Goal: Check status: Check status

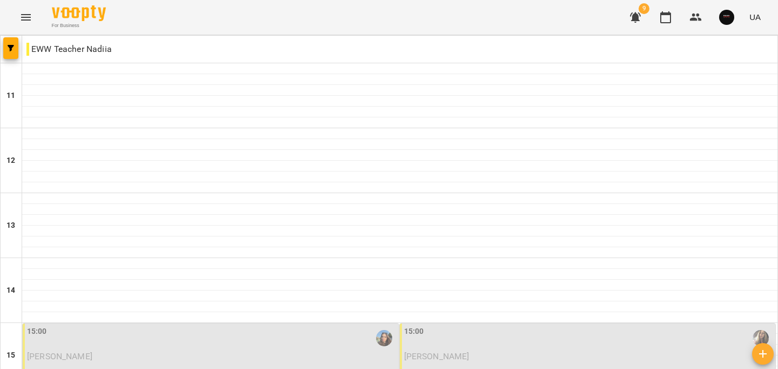
scroll to position [545, 0]
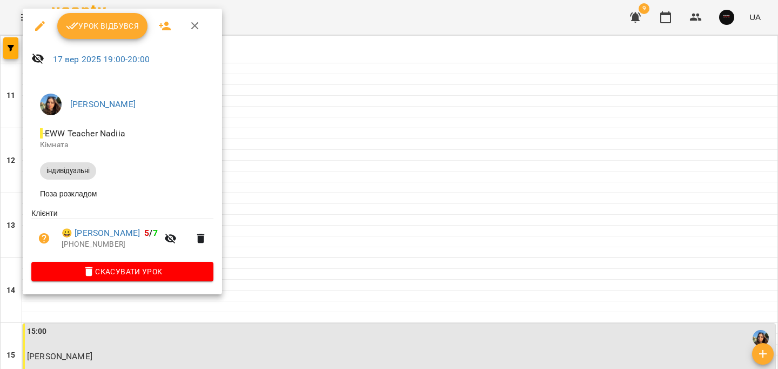
click at [89, 16] on button "Урок відбувся" at bounding box center [102, 26] width 91 height 26
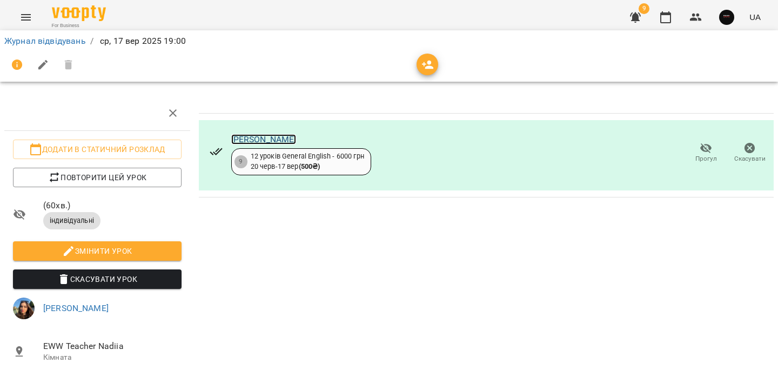
click at [233, 139] on link "[PERSON_NAME]" at bounding box center [263, 139] width 65 height 10
click at [63, 45] on link "Журнал відвідувань" at bounding box center [45, 41] width 82 height 10
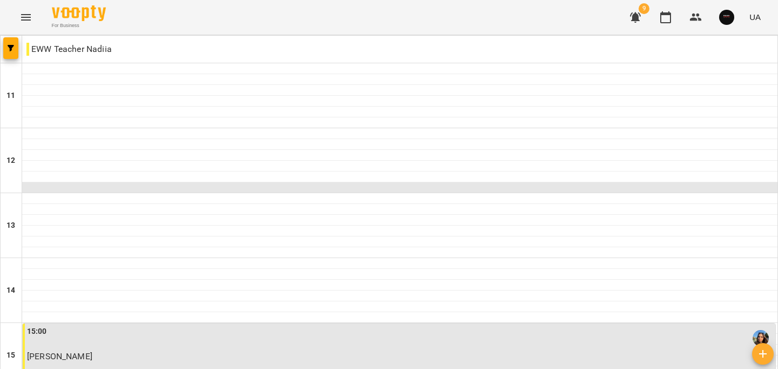
scroll to position [545, 0]
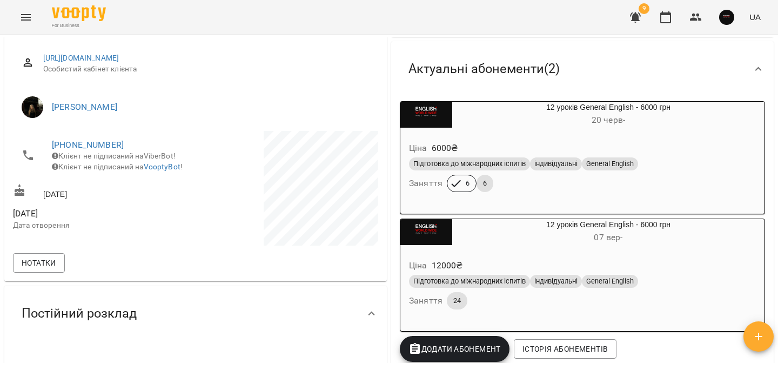
scroll to position [124, 0]
